Goal: Information Seeking & Learning: Stay updated

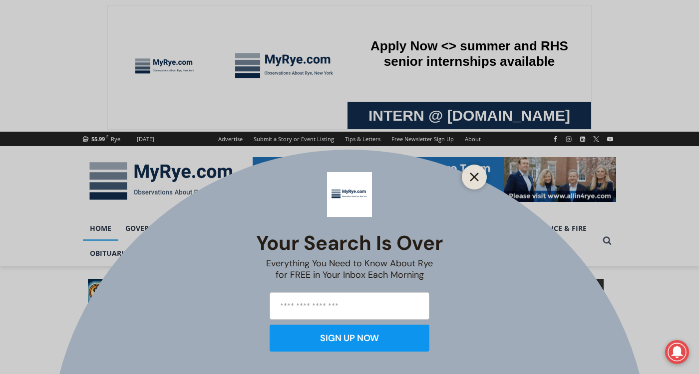
click at [470, 177] on icon "Close" at bounding box center [474, 177] width 9 height 9
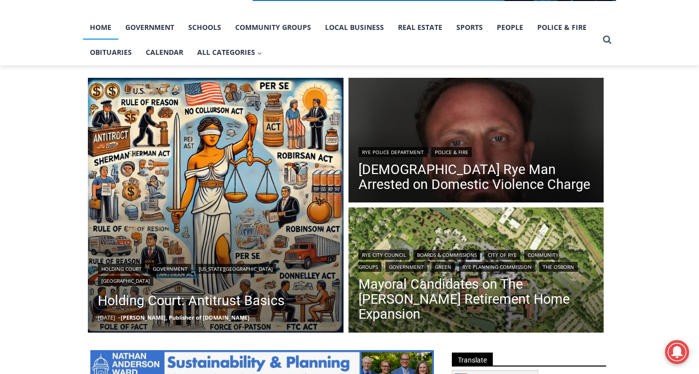
scroll to position [200, 0]
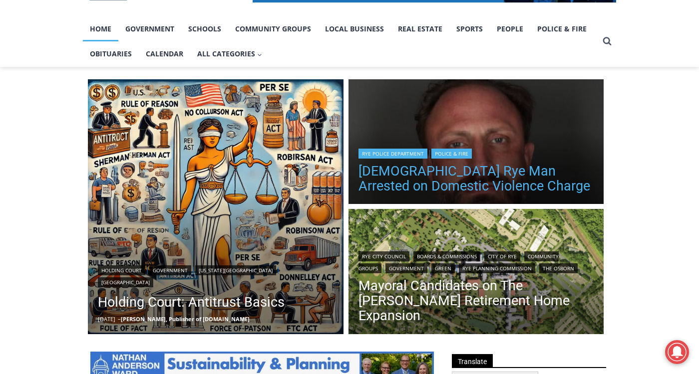
click at [418, 181] on link "[DEMOGRAPHIC_DATA] Rye Man Arrested on Domestic Violence Charge" at bounding box center [476, 179] width 236 height 30
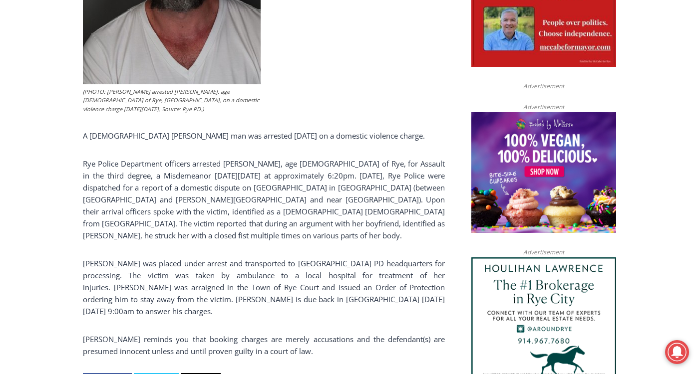
scroll to position [282, 0]
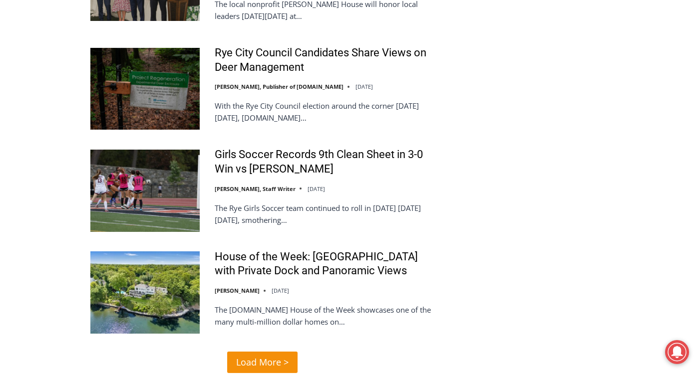
scroll to position [2397, 0]
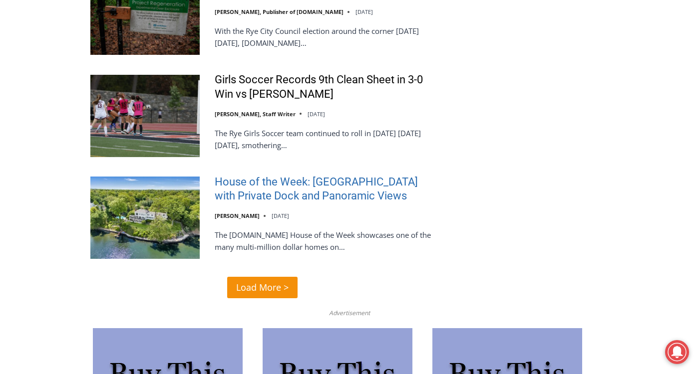
click at [350, 178] on link "House of the Week: [GEOGRAPHIC_DATA] with Private Dock and Panoramic Views" at bounding box center [324, 189] width 219 height 28
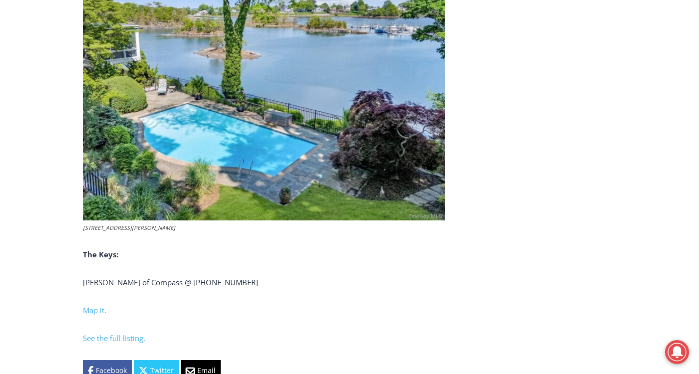
scroll to position [3994, 0]
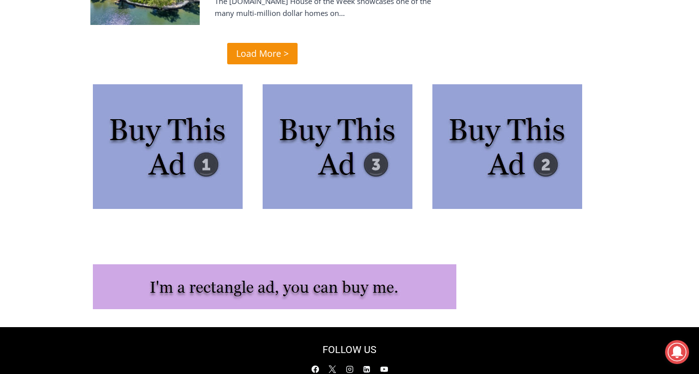
scroll to position [2686, 0]
